Goal: Find specific page/section: Find specific page/section

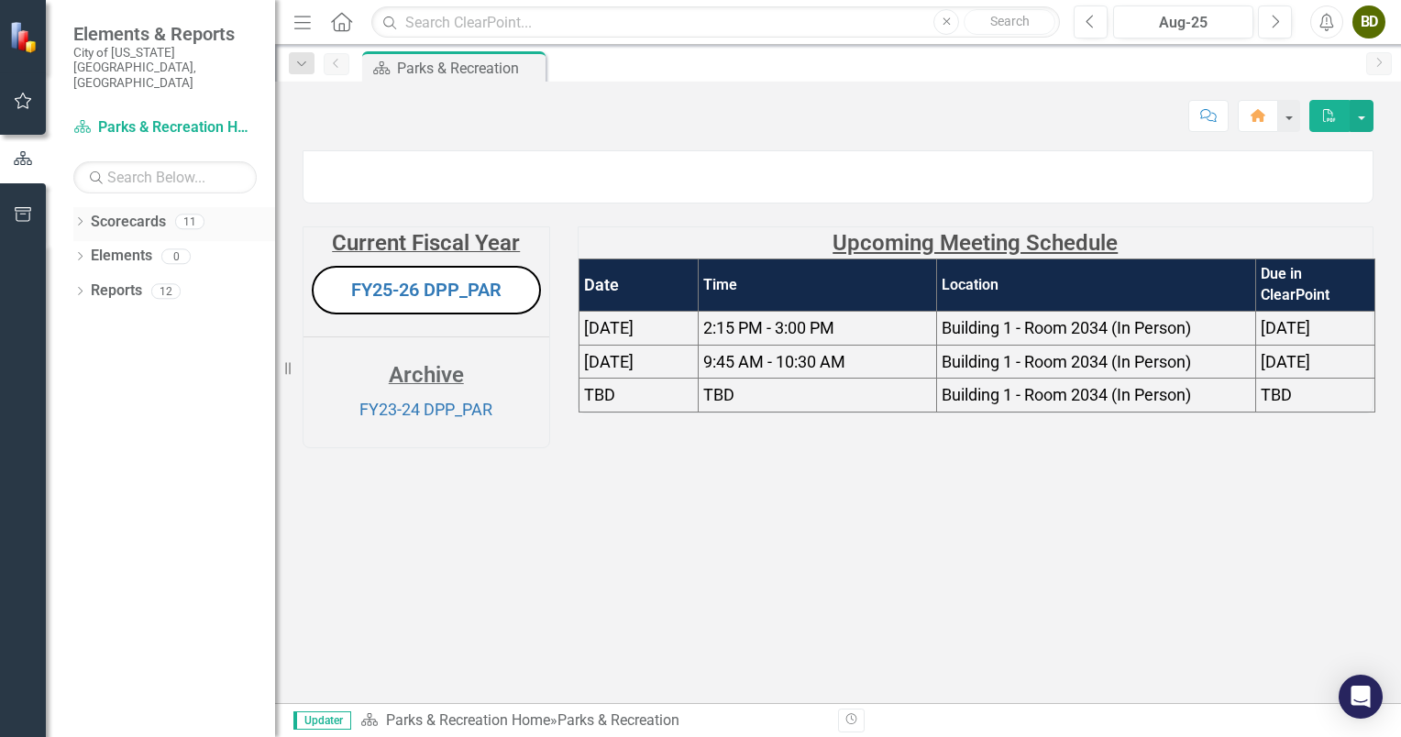
click at [83, 218] on icon "Dropdown" at bounding box center [79, 223] width 13 height 10
click at [101, 315] on link "Parks & Recreation Home" at bounding box center [188, 325] width 174 height 21
click at [88, 320] on icon "Dropdown" at bounding box center [90, 325] width 14 height 11
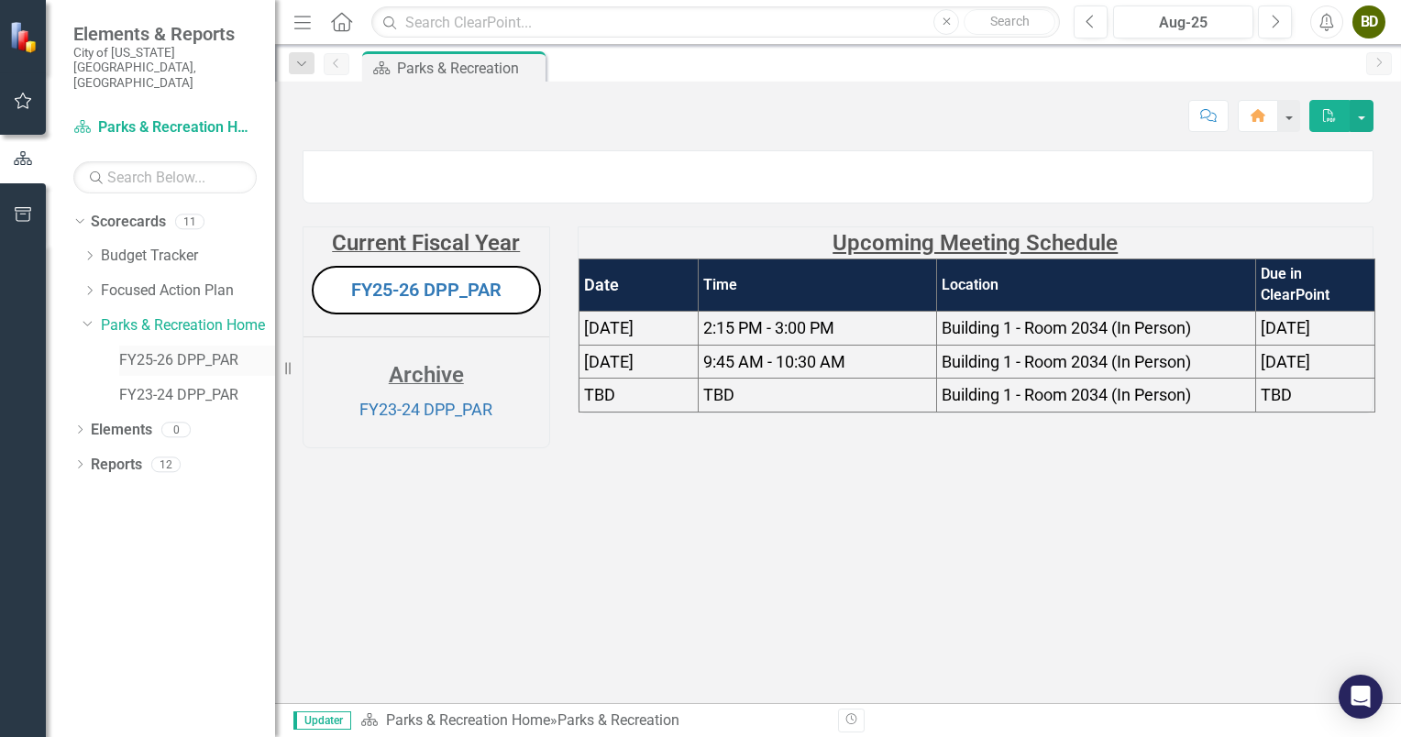
click at [185, 350] on link "FY25-26 DPP_PAR" at bounding box center [197, 360] width 156 height 21
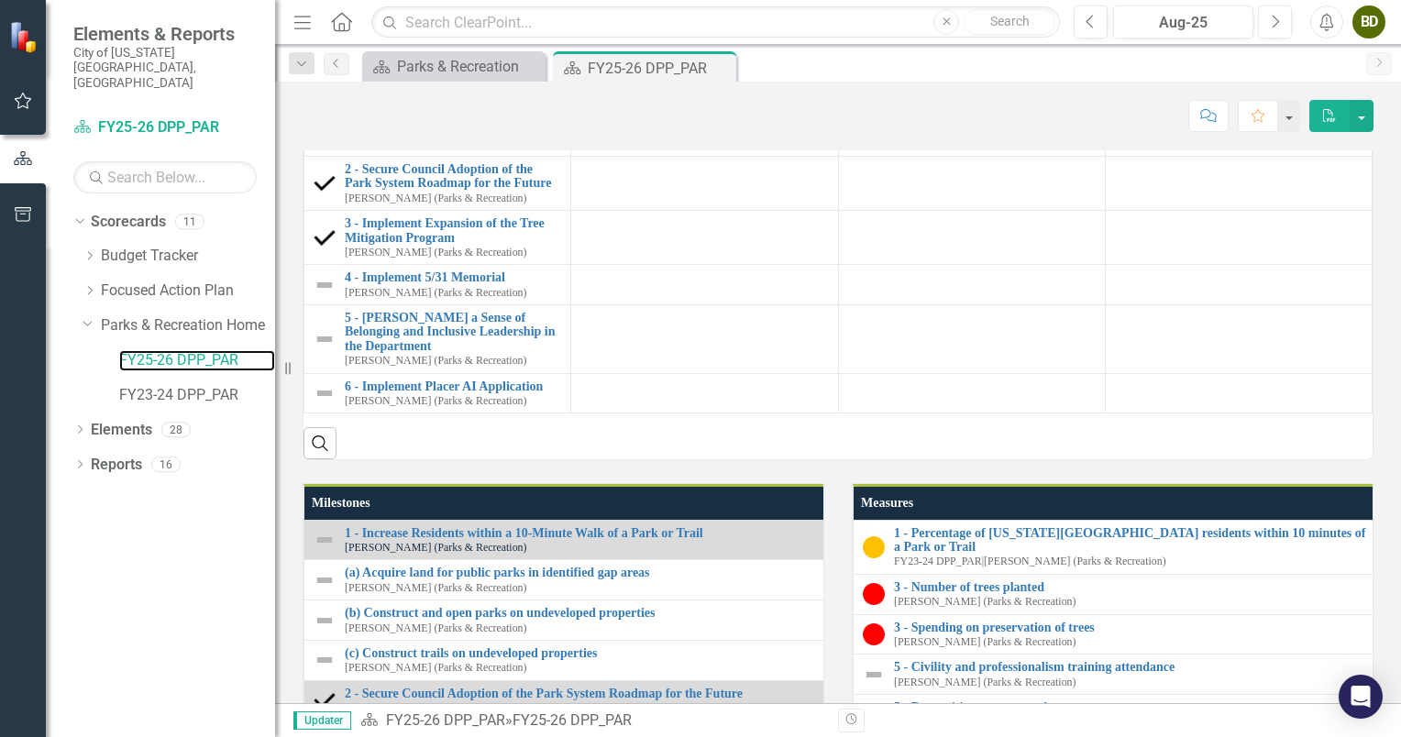
scroll to position [1266, 0]
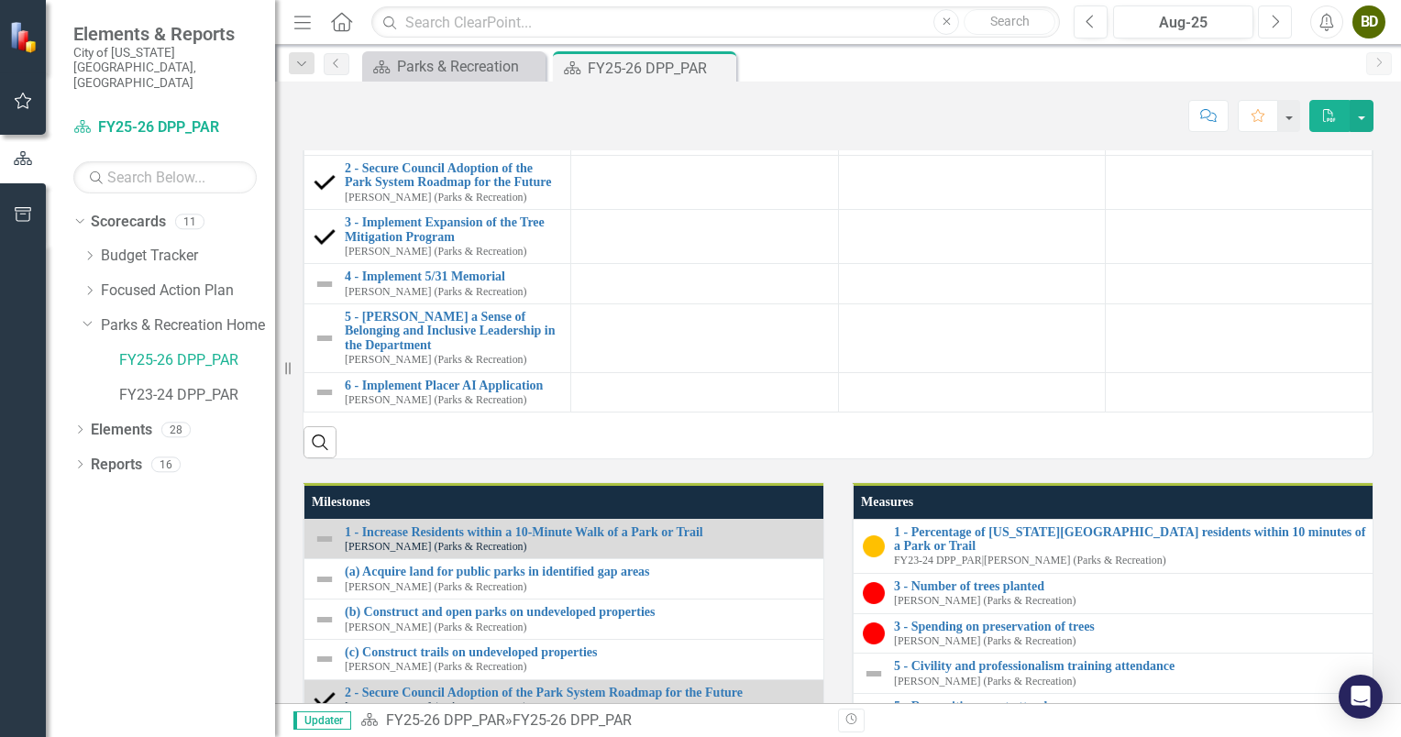
click at [1274, 21] on icon "Next" at bounding box center [1275, 22] width 10 height 17
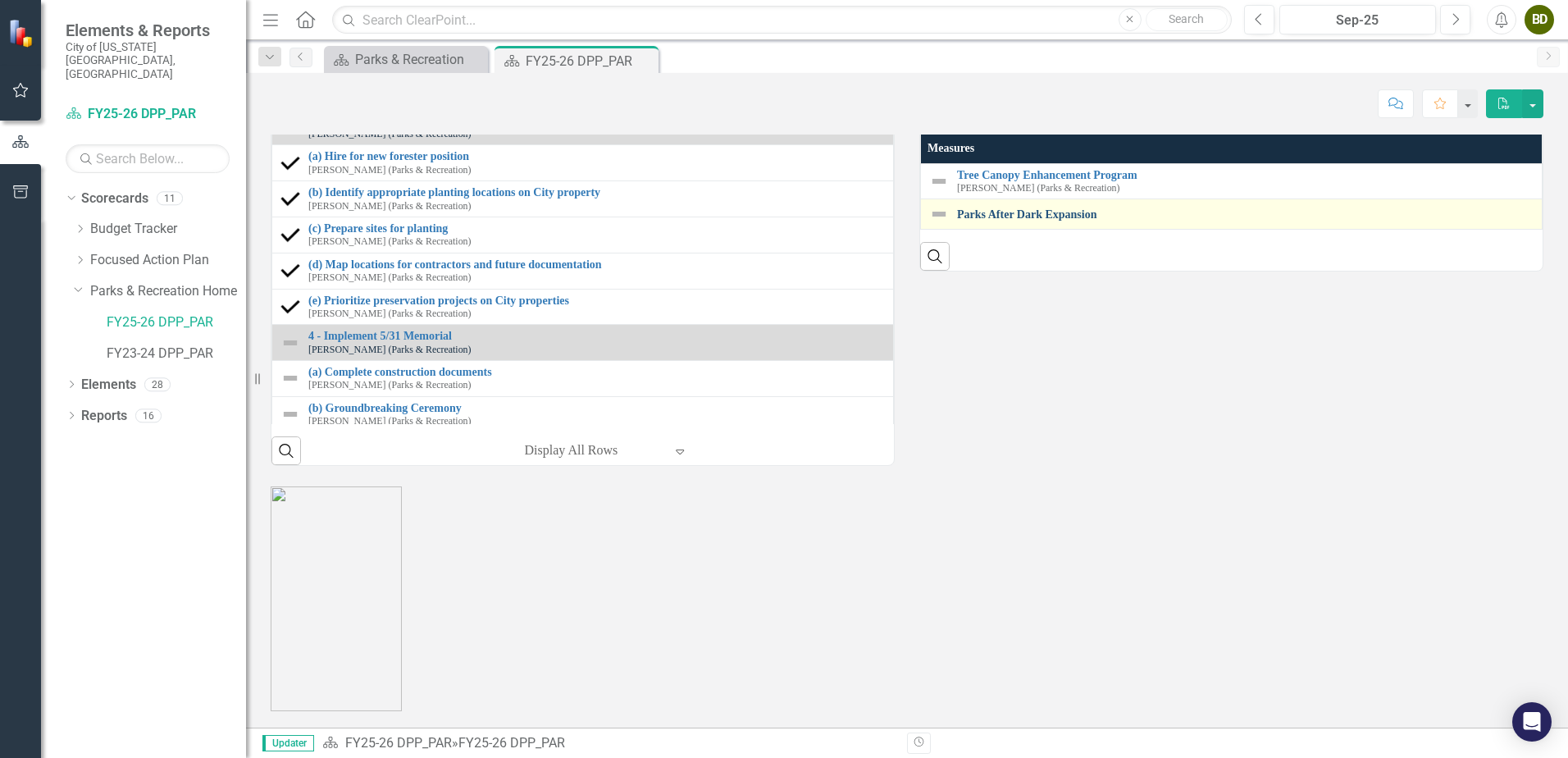
scroll to position [1731, 0]
click at [1044, 221] on link "Parks After Dark Expansion" at bounding box center [1245, 215] width 577 height 13
